Goal: Find specific page/section: Find specific page/section

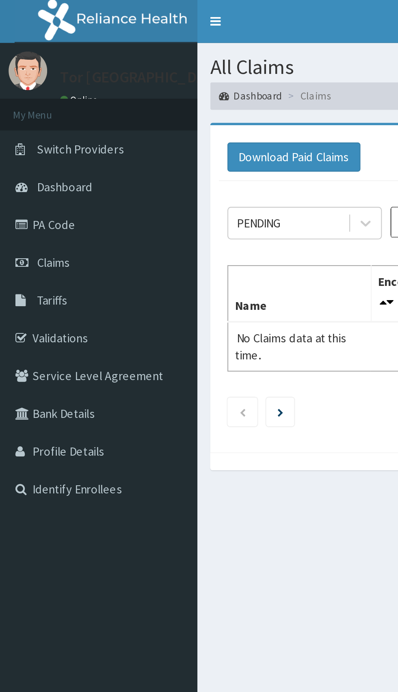
click at [27, 160] on link "Validations" at bounding box center [46, 160] width 93 height 18
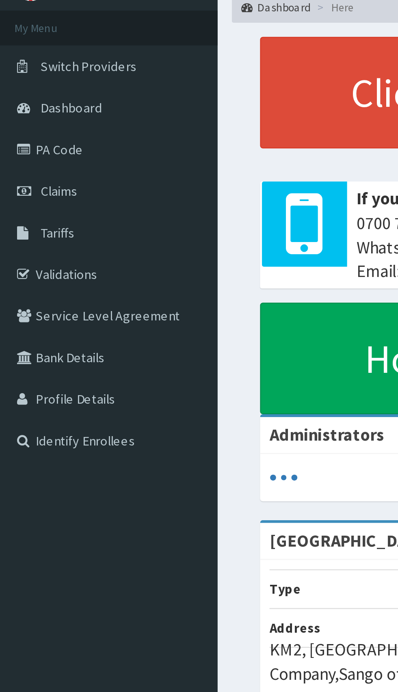
click at [31, 164] on link "Validations" at bounding box center [46, 160] width 93 height 18
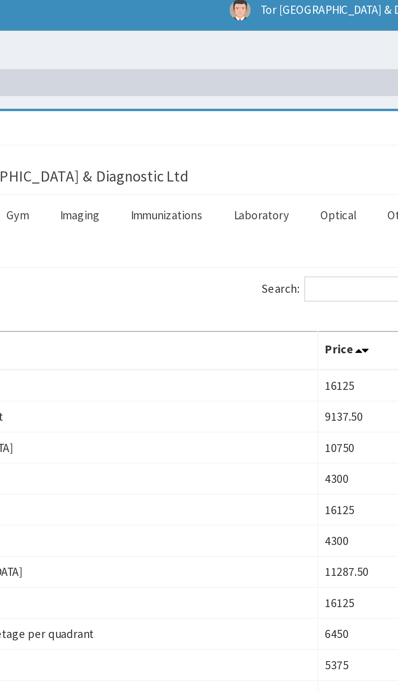
click at [295, 108] on link "Laboratory" at bounding box center [293, 107] width 40 height 17
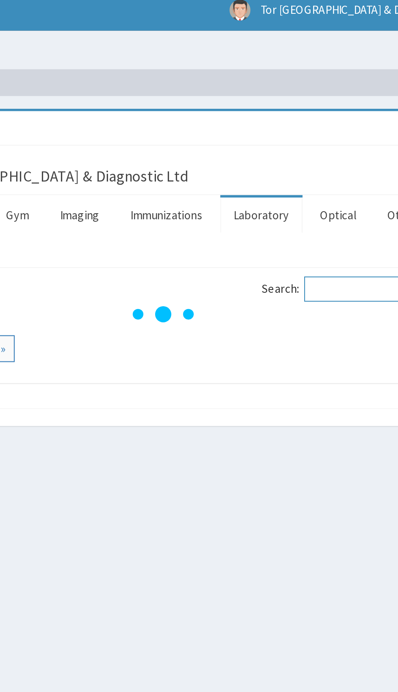
click at [335, 143] on input "Search:" at bounding box center [349, 145] width 70 height 12
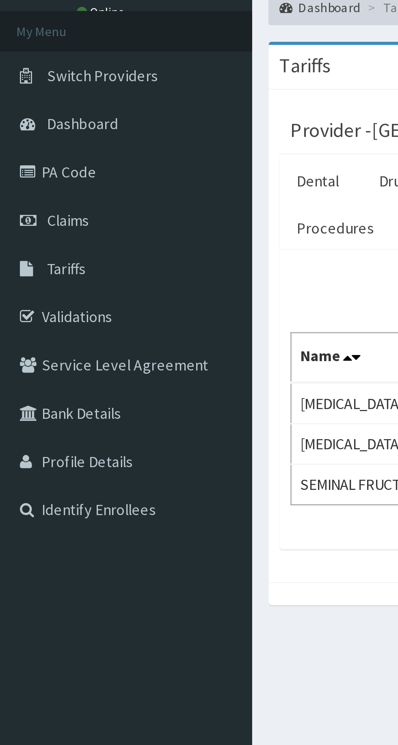
type input "Seminal"
click at [30, 102] on link "PA Code" at bounding box center [46, 106] width 93 height 18
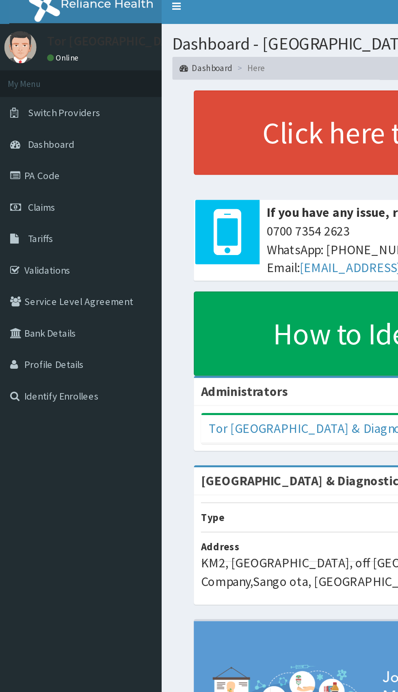
click at [30, 110] on link "PA Code" at bounding box center [46, 106] width 93 height 18
